Goal: Transaction & Acquisition: Book appointment/travel/reservation

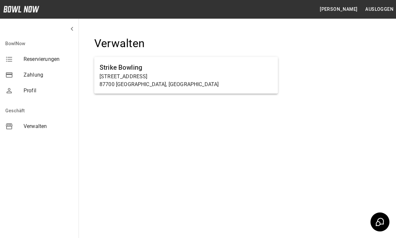
click at [33, 127] on span "Verwalten" at bounding box center [49, 126] width 50 height 8
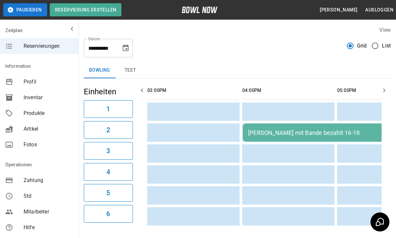
scroll to position [0, 434]
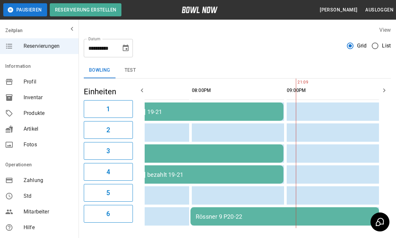
click at [125, 49] on icon "Choose date, selected date is 9. Okt. 2025" at bounding box center [126, 48] width 8 height 8
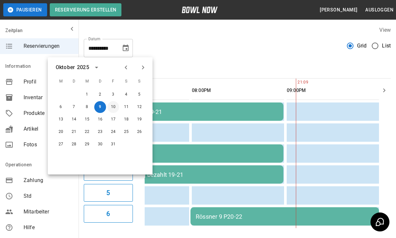
click at [114, 106] on button "10" at bounding box center [113, 107] width 12 height 12
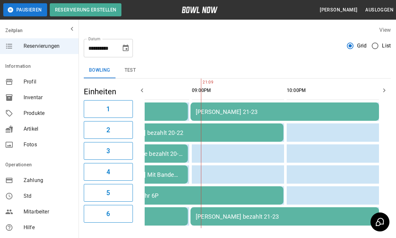
type input "**********"
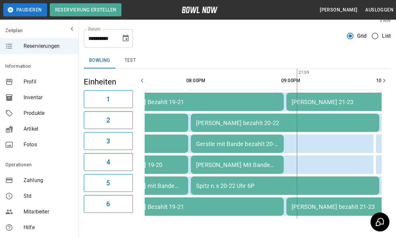
scroll to position [0, 0]
